Goal: Find contact information: Find contact information

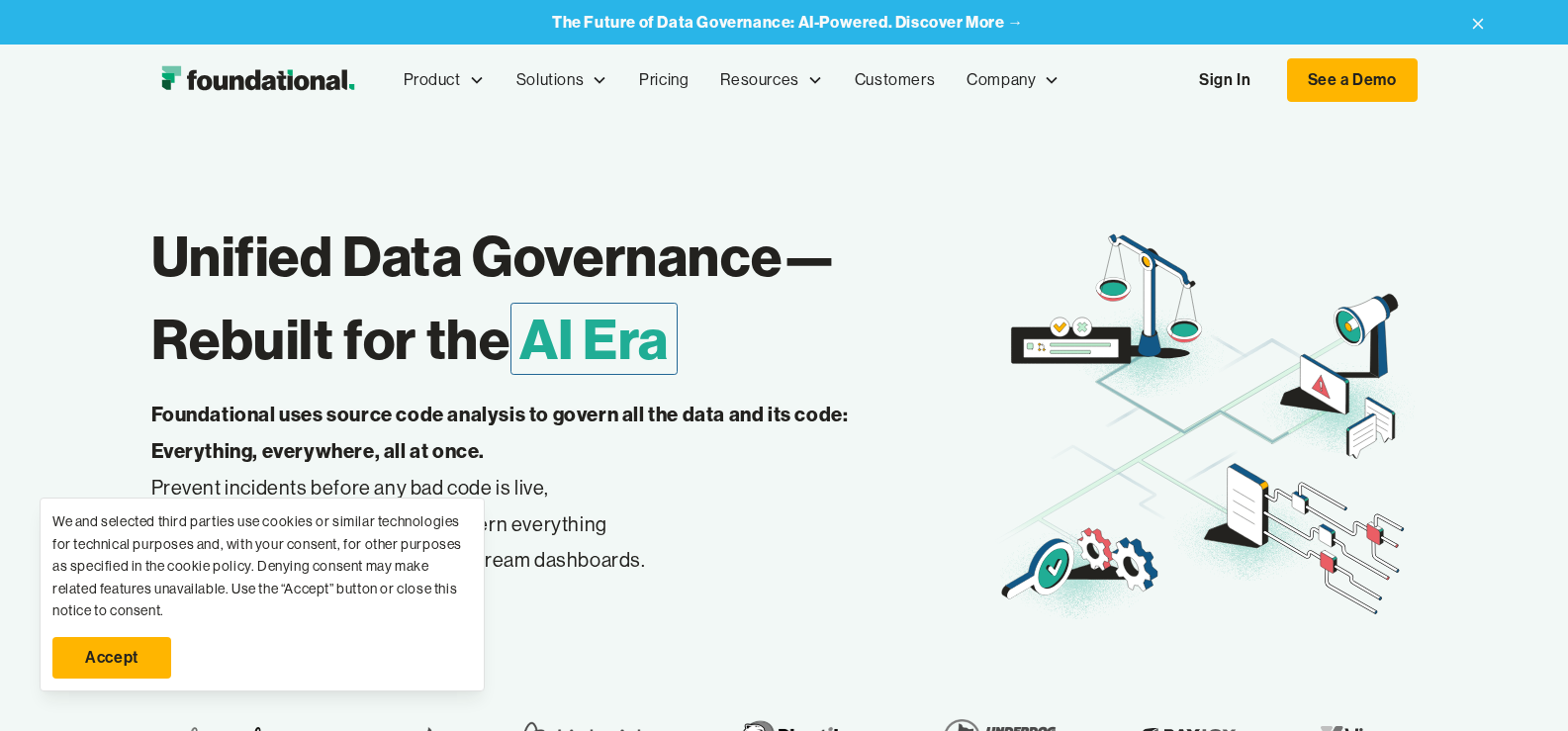
copy div "Barak Forgoun"
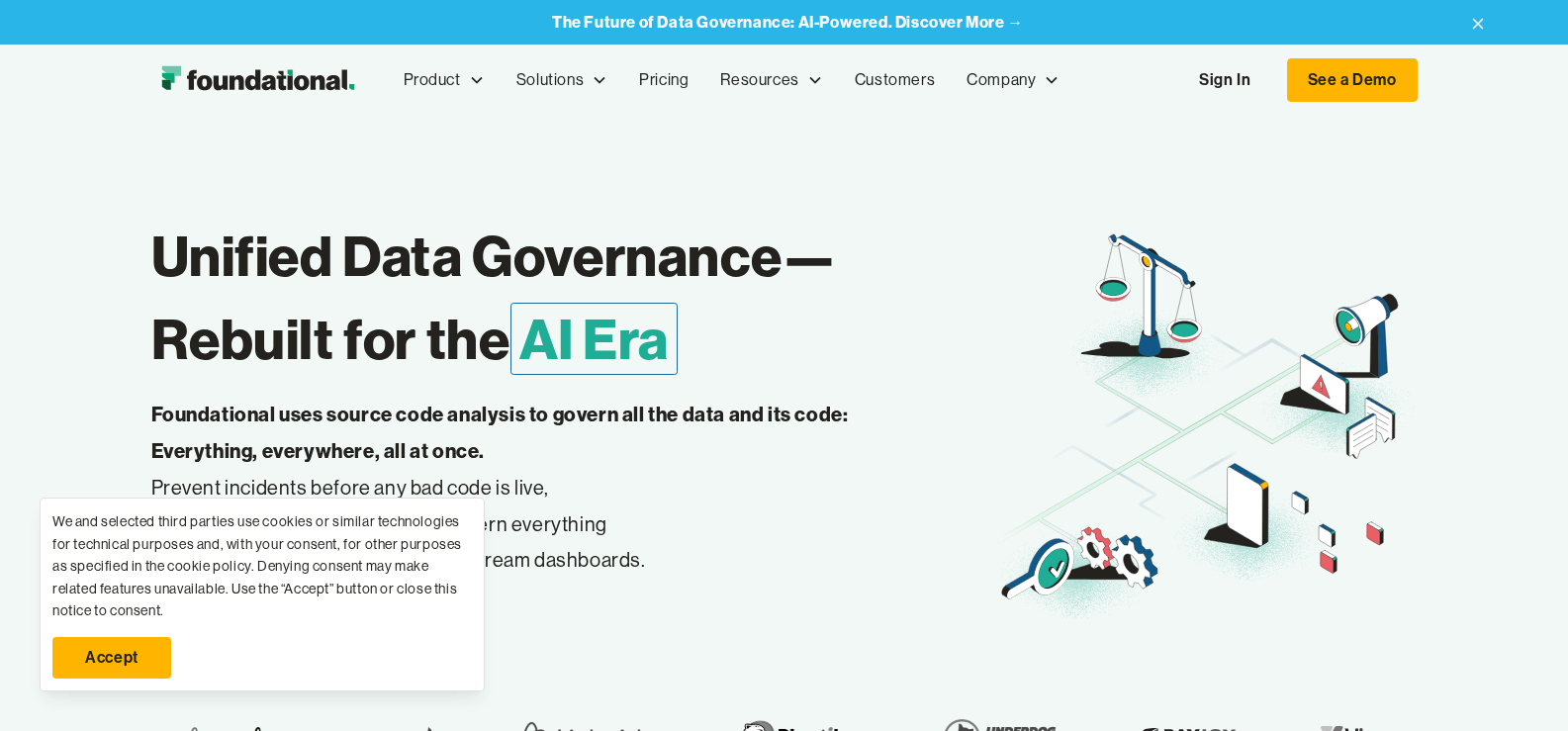
drag, startPoint x: 51, startPoint y: 7887, endPoint x: 166, endPoint y: 7898, distance: 115.5
copy span "CTO and Co-Founder"
